Goal: Transaction & Acquisition: Purchase product/service

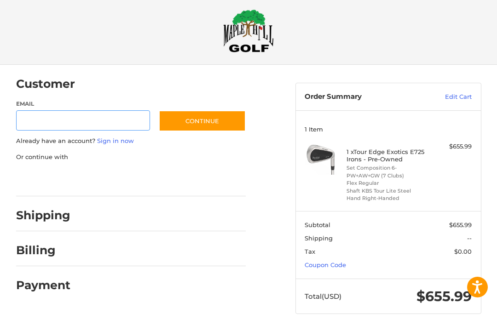
scroll to position [13, 0]
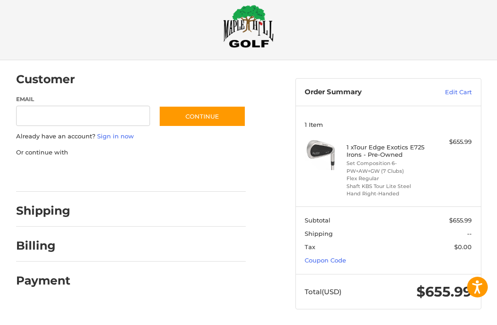
click at [317, 260] on link "Coupon Code" at bounding box center [325, 260] width 41 height 7
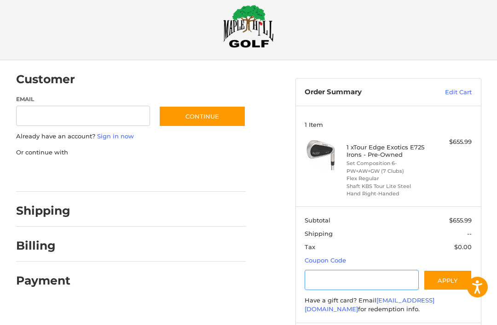
click at [316, 282] on input "Gift Certificate or Coupon Code" at bounding box center [362, 280] width 114 height 21
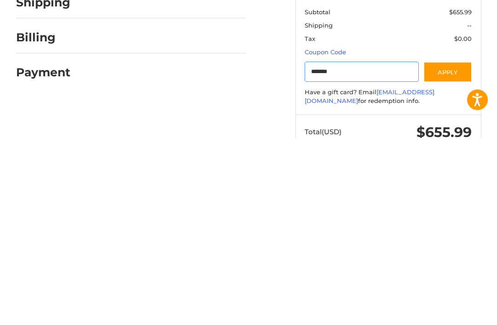
type input "*******"
click at [450, 249] on button "Apply" at bounding box center [447, 259] width 49 height 21
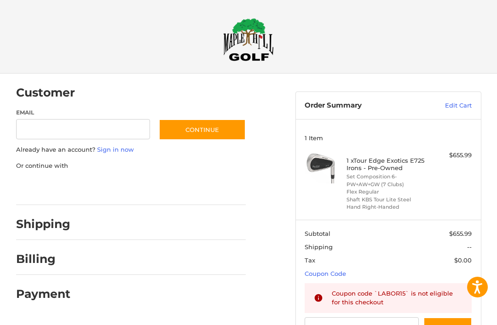
scroll to position [2, 0]
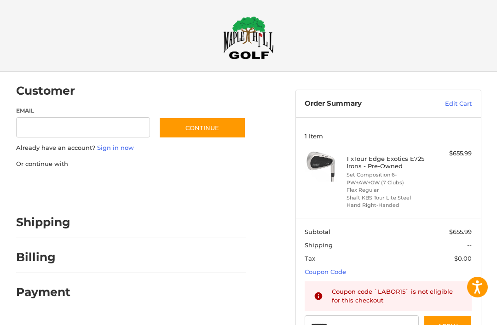
click at [38, 219] on h2 "Shipping" at bounding box center [43, 222] width 54 height 14
click at [45, 219] on h2 "Shipping" at bounding box center [43, 222] width 54 height 14
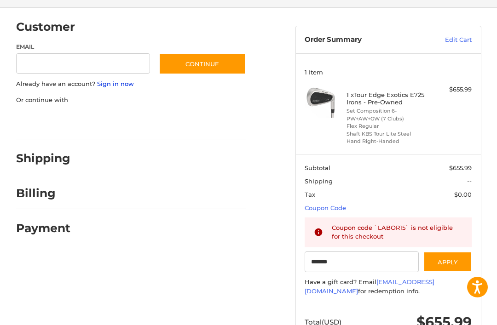
click at [125, 87] on link "Sign in now" at bounding box center [115, 83] width 37 height 7
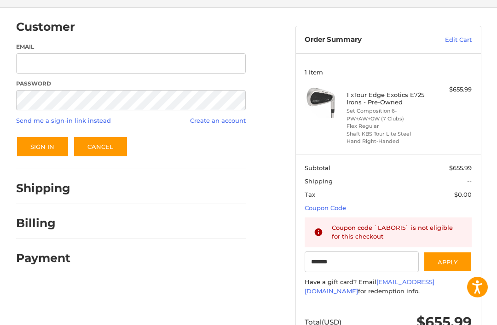
click at [211, 124] on link "Create an account" at bounding box center [218, 120] width 56 height 7
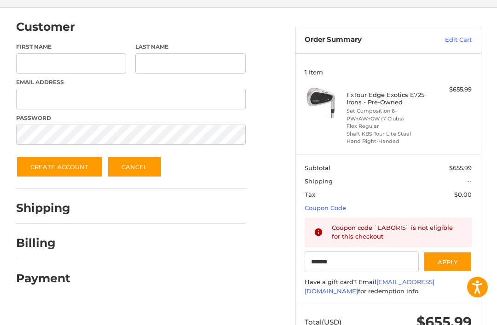
click at [61, 168] on button "Create Account" at bounding box center [59, 166] width 87 height 21
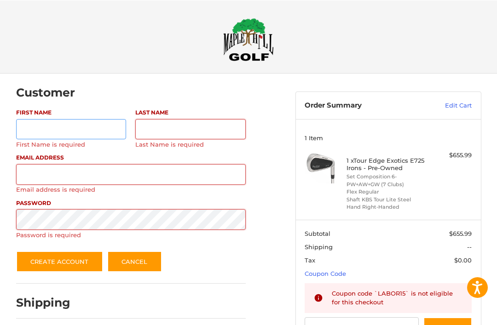
scroll to position [0, 0]
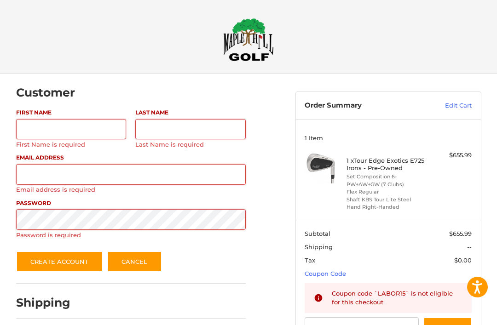
click at [140, 102] on div "Customer" at bounding box center [131, 92] width 230 height 31
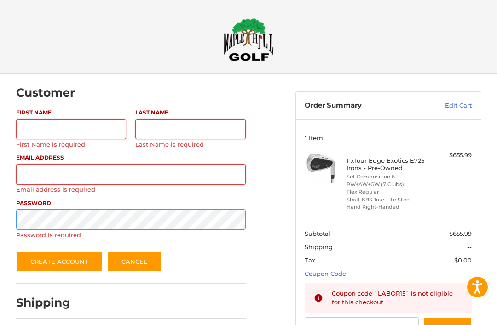
scroll to position [6, 0]
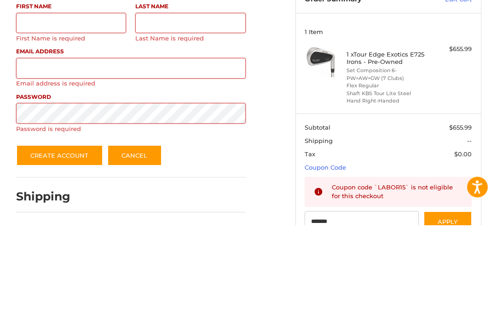
click at [39, 290] on h2 "Shipping" at bounding box center [43, 297] width 54 height 14
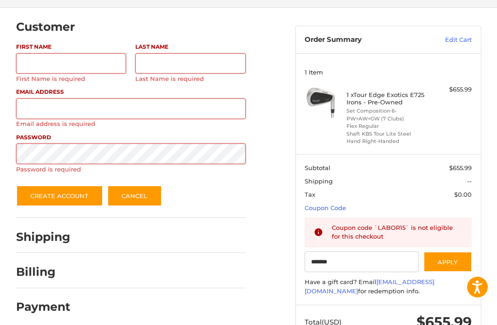
click at [38, 236] on h2 "Shipping" at bounding box center [43, 237] width 54 height 14
click at [38, 270] on h2 "Billing" at bounding box center [43, 272] width 54 height 14
click at [34, 309] on h2 "Payment" at bounding box center [43, 307] width 54 height 14
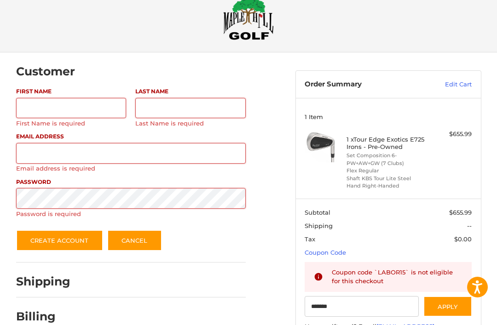
scroll to position [45, 0]
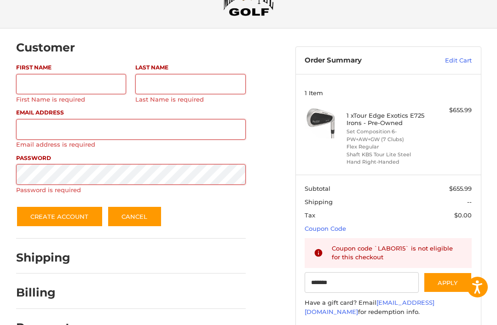
click at [462, 59] on link "Edit Cart" at bounding box center [444, 60] width 53 height 9
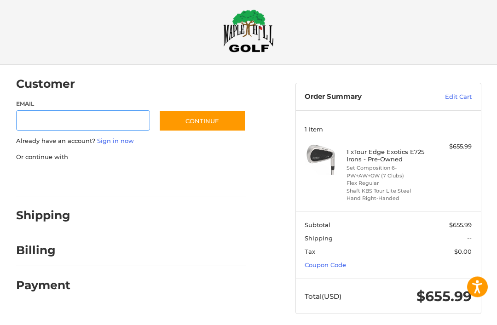
scroll to position [9, 0]
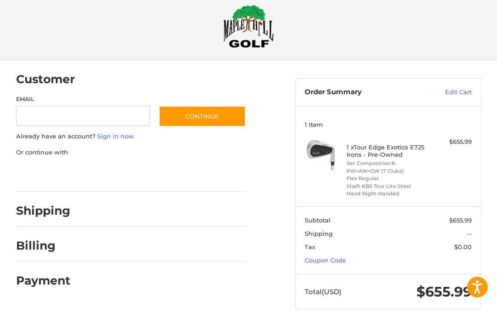
click at [37, 208] on h2 "Shipping" at bounding box center [43, 211] width 54 height 14
click at [48, 211] on h2 "Shipping" at bounding box center [43, 211] width 54 height 14
click at [455, 94] on link "Edit Cart" at bounding box center [444, 92] width 53 height 9
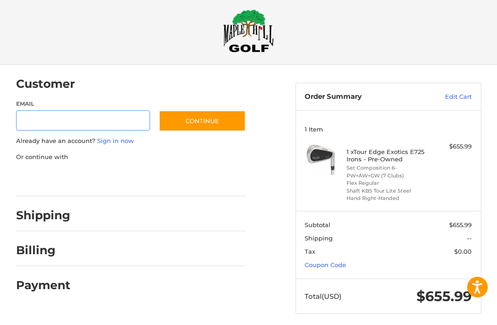
scroll to position [13, 0]
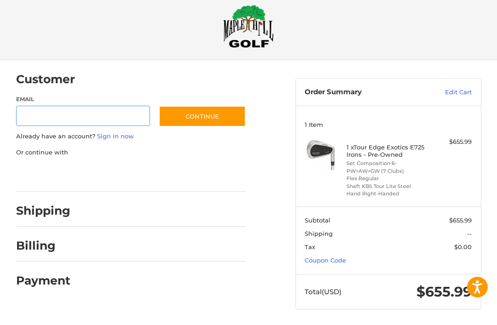
click at [43, 115] on input "Email" at bounding box center [83, 116] width 134 height 21
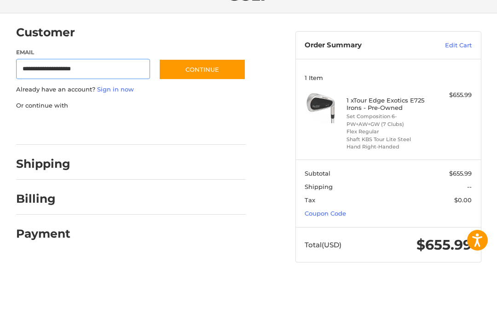
type input "**********"
click at [203, 106] on button "Continue" at bounding box center [202, 116] width 87 height 21
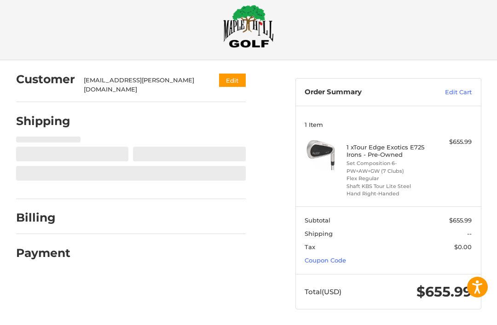
select select "**"
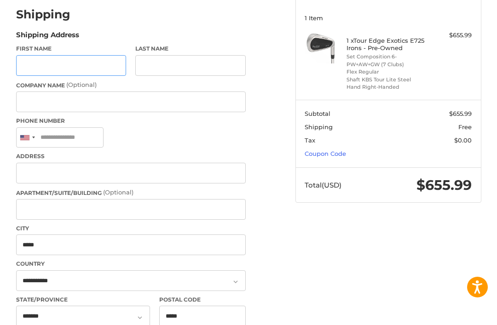
scroll to position [113, 0]
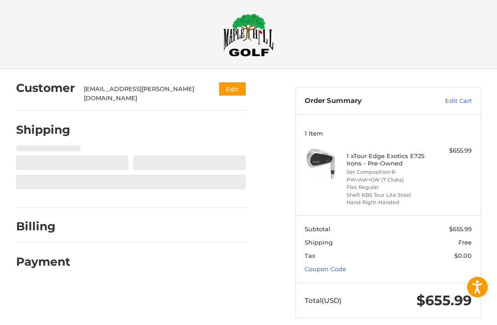
select select "**"
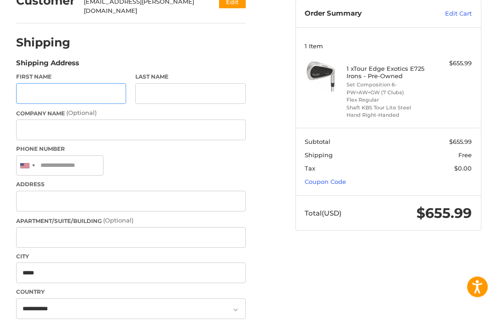
scroll to position [92, 0]
click at [392, 65] on h4 "1 x Tour Edge Exotics E725 Irons - Pre-Owned" at bounding box center [386, 71] width 81 height 15
click at [394, 71] on h4 "1 x Tour Edge Exotics E725 Irons - Pre-Owned" at bounding box center [386, 71] width 81 height 15
click at [400, 69] on h4 "1 x Tour Edge Exotics E725 Irons - Pre-Owned" at bounding box center [386, 71] width 81 height 15
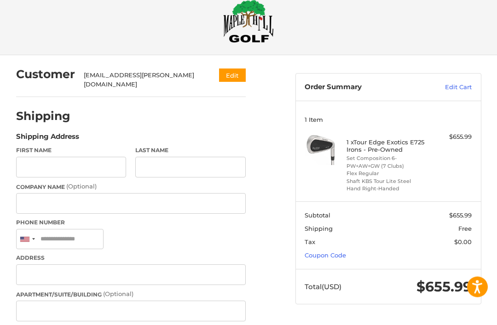
scroll to position [0, 0]
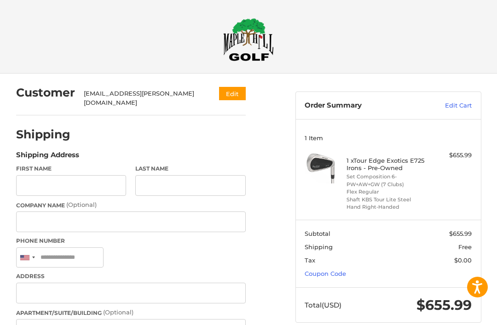
click at [224, 100] on button "Edit" at bounding box center [232, 93] width 27 height 13
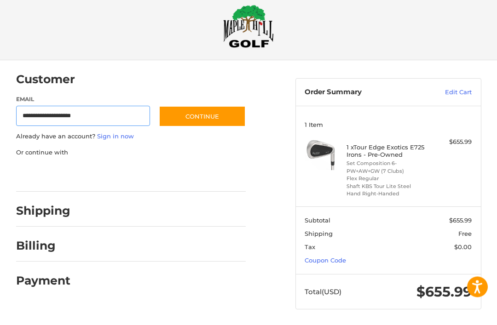
scroll to position [13, 0]
click at [408, 148] on h4 "1 x Tour Edge Exotics E725 Irons - Pre-Owned" at bounding box center [386, 151] width 81 height 15
click at [390, 150] on h4 "1 x Tour Edge Exotics E725 Irons - Pre-Owned" at bounding box center [386, 151] width 81 height 15
click at [462, 96] on link "Edit Cart" at bounding box center [444, 92] width 53 height 9
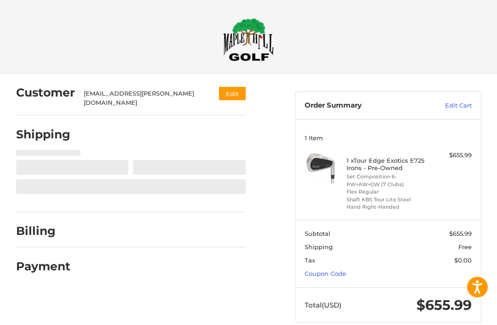
select select "**"
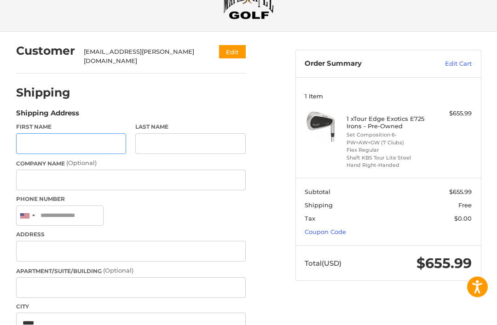
scroll to position [44, 0]
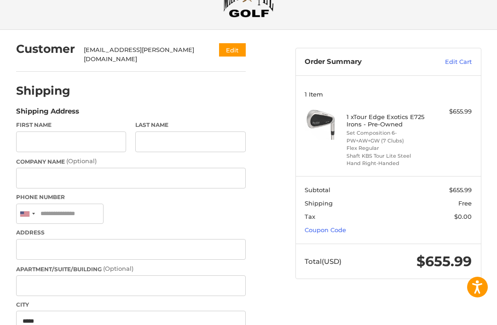
click at [402, 117] on h4 "1 x Tour Edge Exotics E725 Irons - Pre-Owned" at bounding box center [386, 120] width 81 height 15
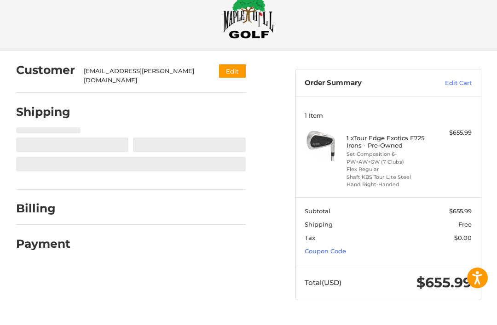
select select "**"
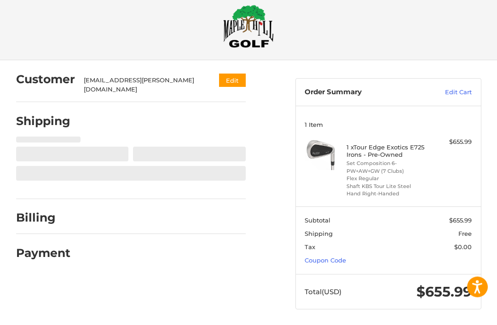
select select "**"
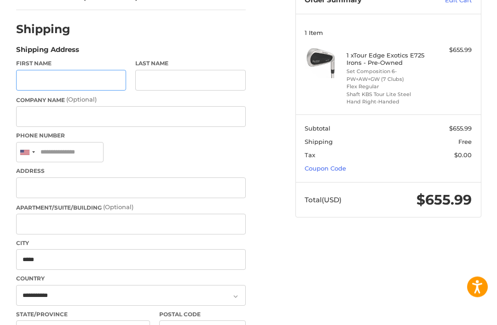
scroll to position [104, 0]
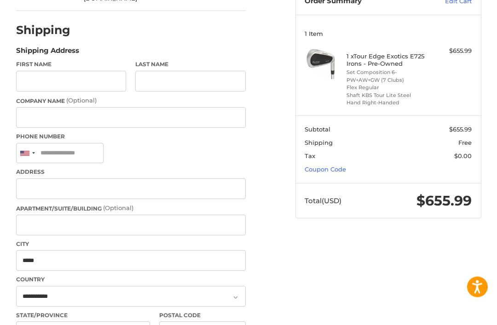
click at [410, 56] on h4 "1 x Tour Edge Exotics E725 Irons - Pre-Owned" at bounding box center [386, 60] width 81 height 15
click at [419, 53] on h4 "1 x Tour Edge Exotics E725 Irons - Pre-Owned" at bounding box center [386, 60] width 81 height 15
